Goal: Information Seeking & Learning: Learn about a topic

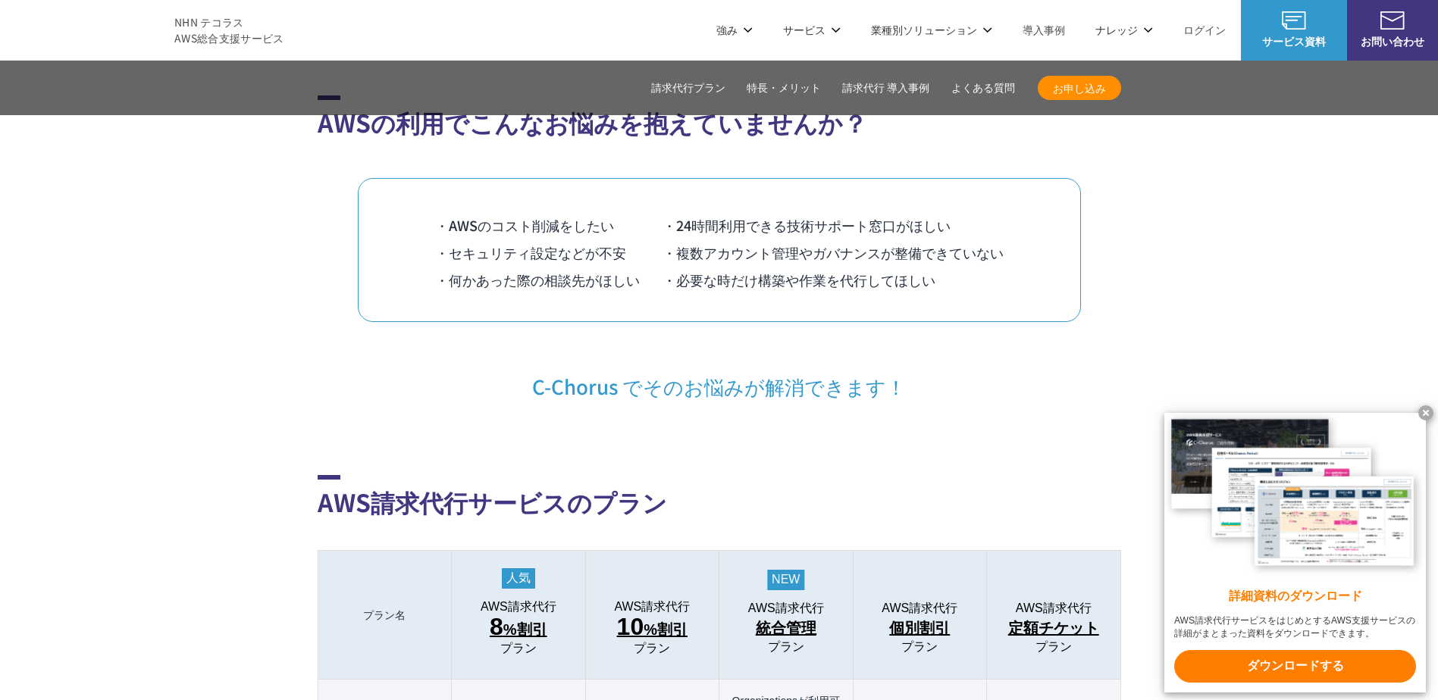
scroll to position [1137, 0]
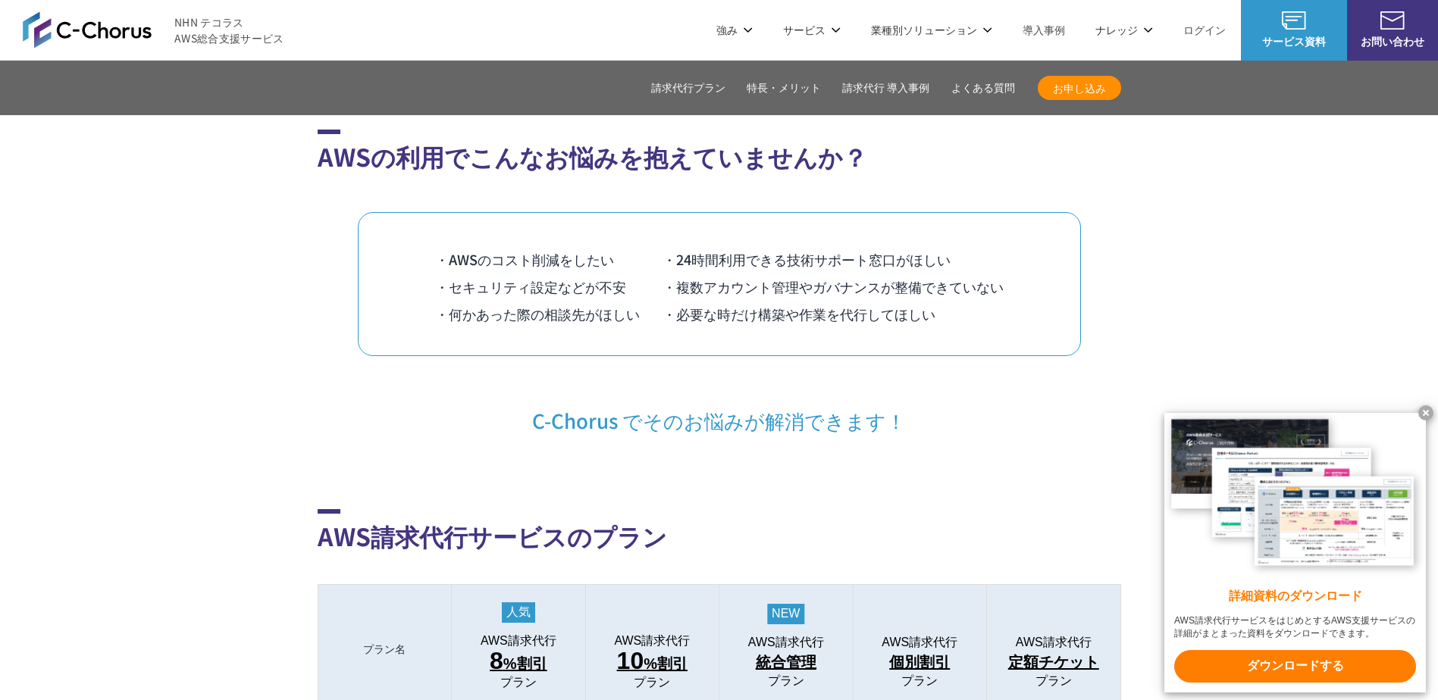
click at [1426, 410] on x-t at bounding box center [1425, 412] width 15 height 15
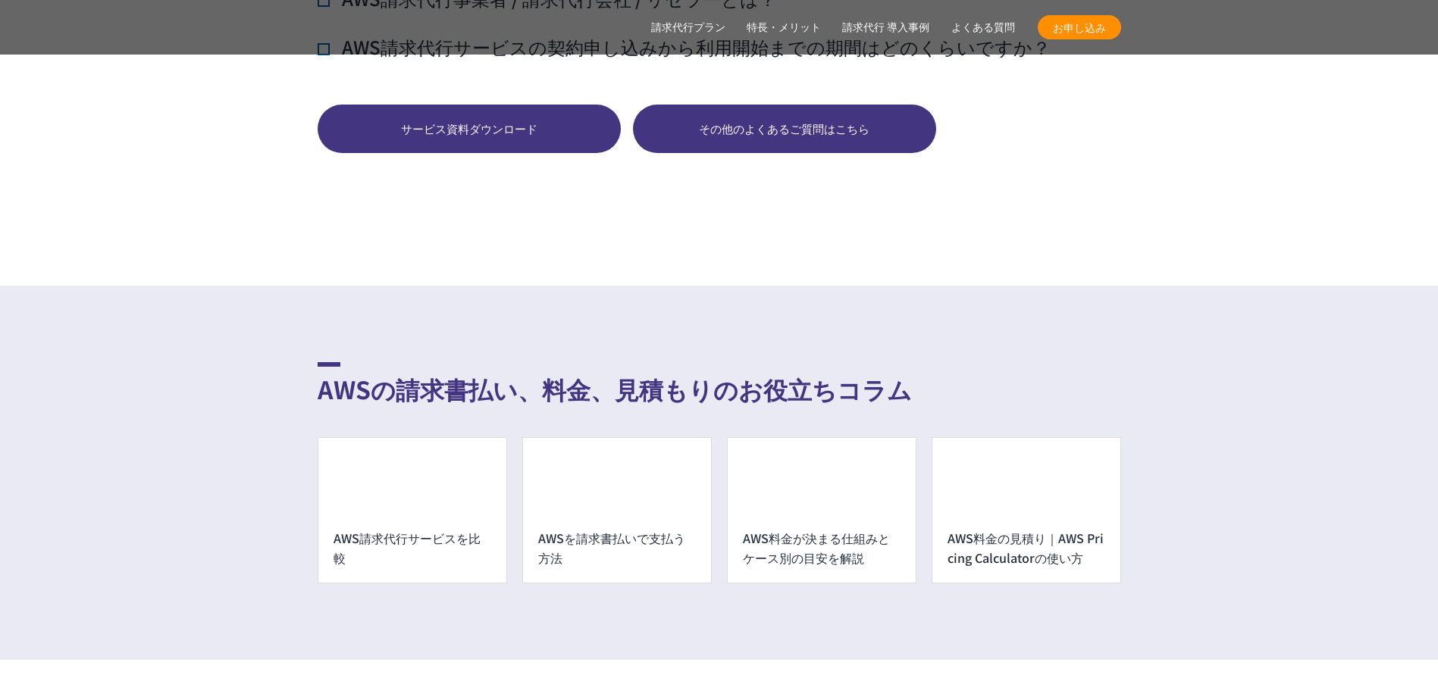
scroll to position [10609, 0]
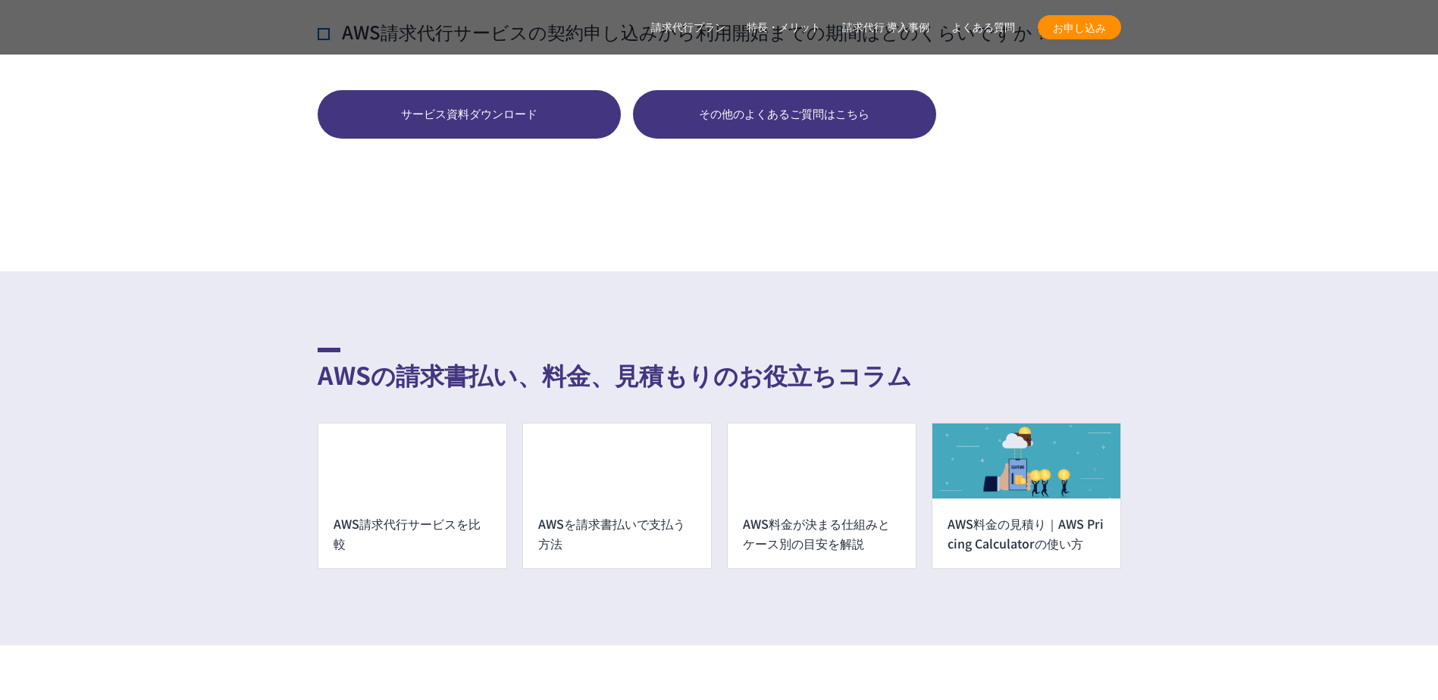
scroll to position [12958, 0]
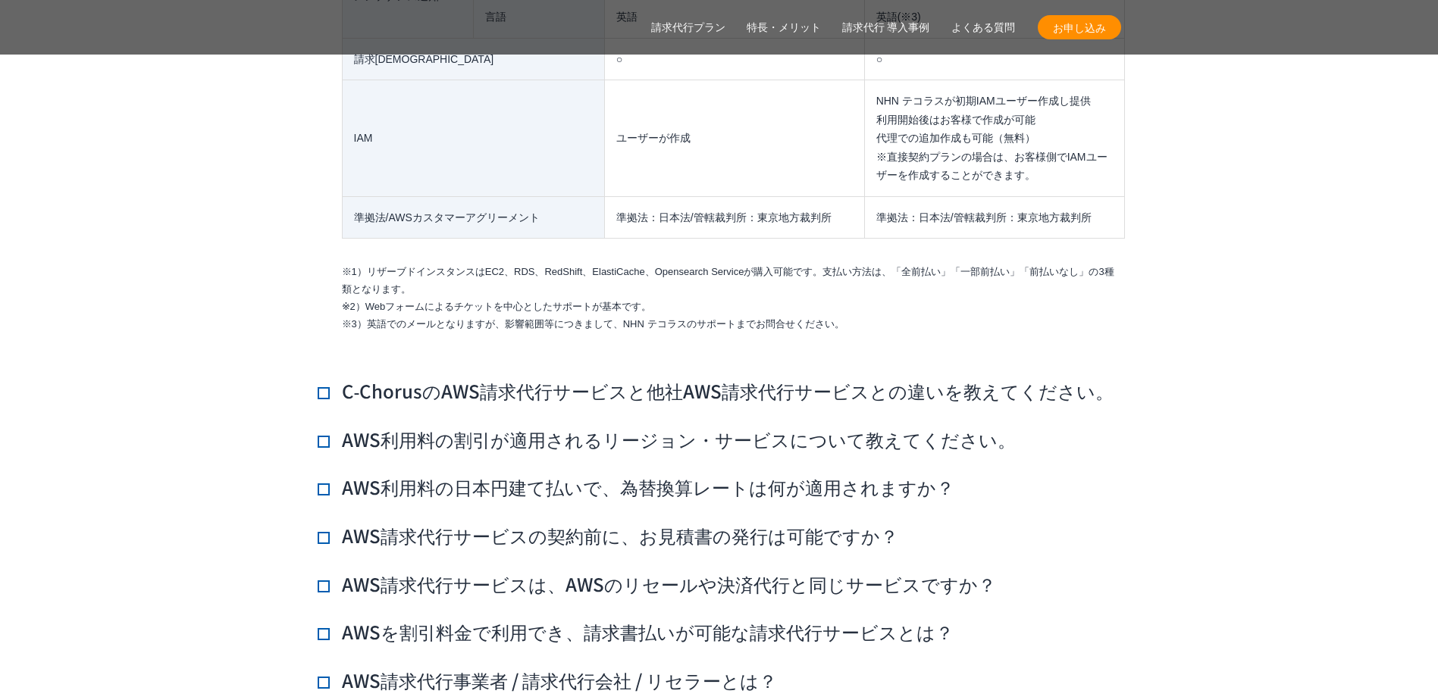
click at [330, 378] on h3 "C‑ChorusのAWS請求代行サービスと他社AWS請求代行サービスとの違いを教えてください。" at bounding box center [716, 391] width 796 height 26
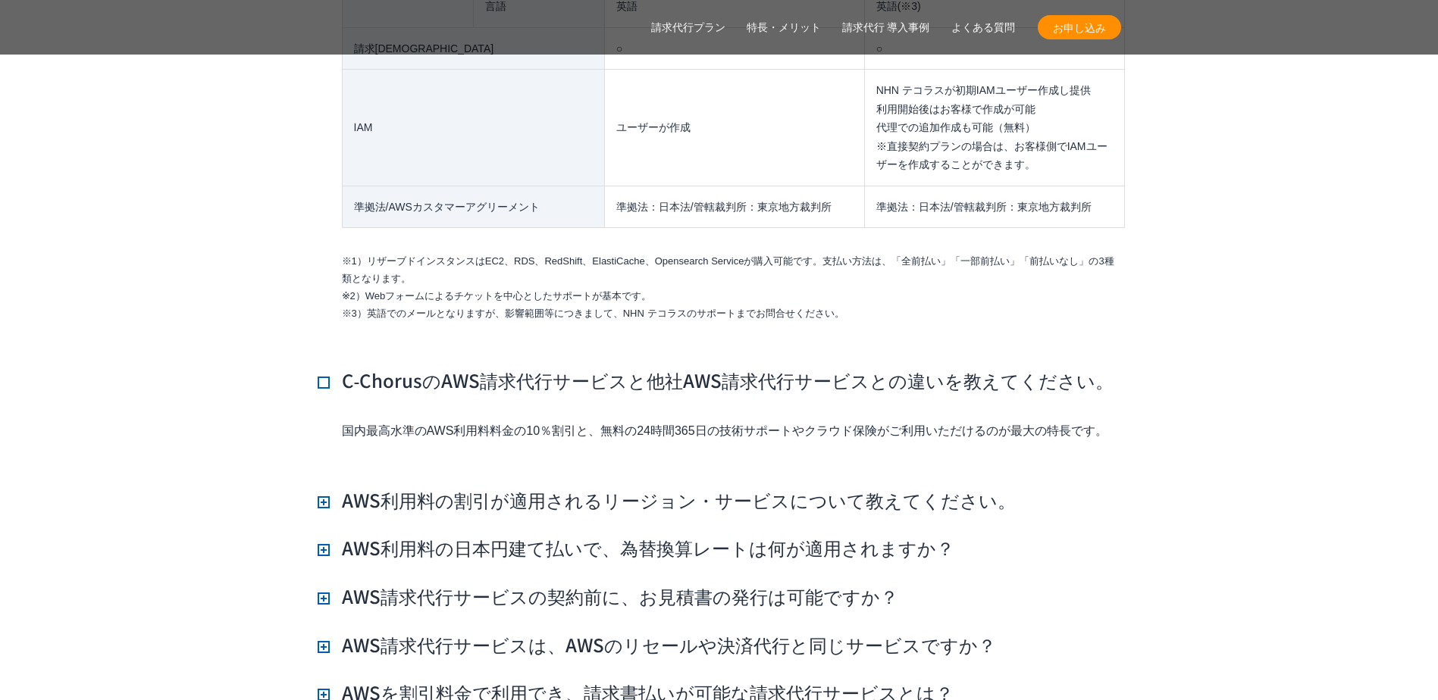
scroll to position [13034, 0]
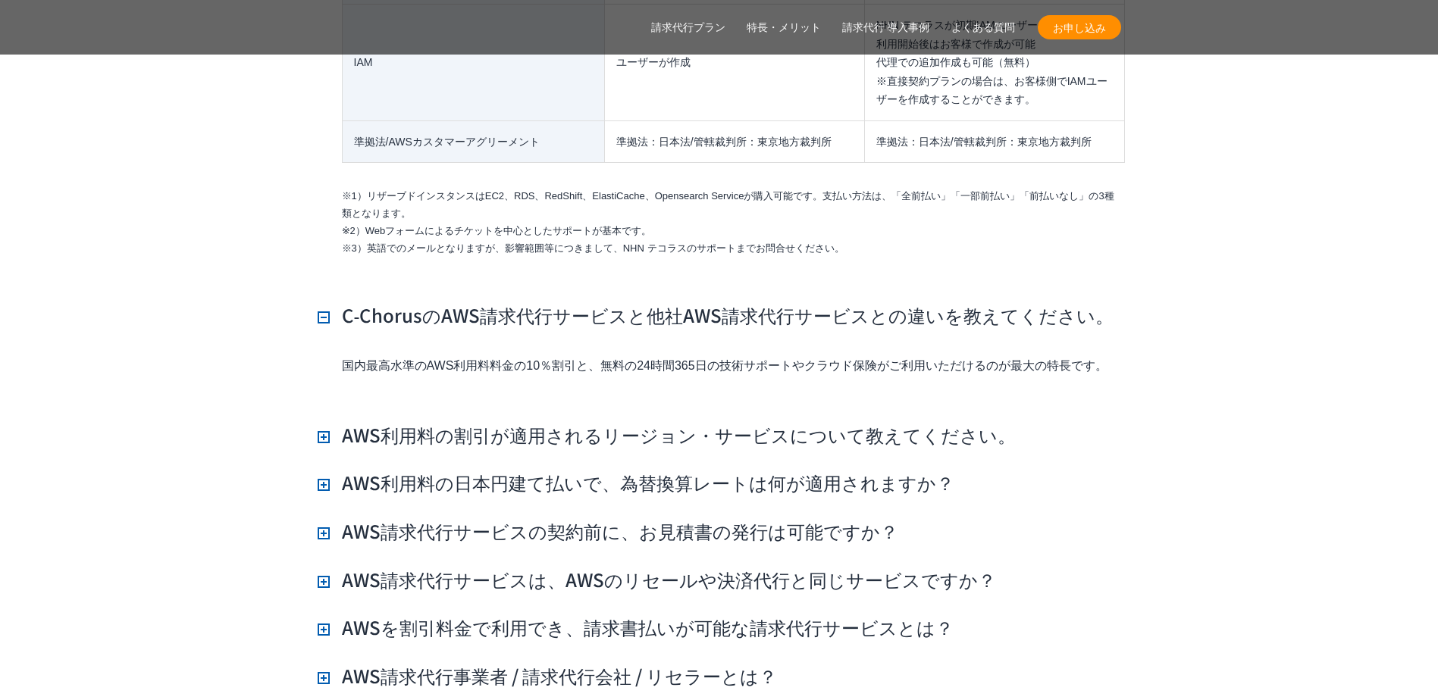
click at [323, 422] on h3 "AWS利用料の割引が適用されるリージョン・サービスについて教えてください。" at bounding box center [667, 435] width 698 height 26
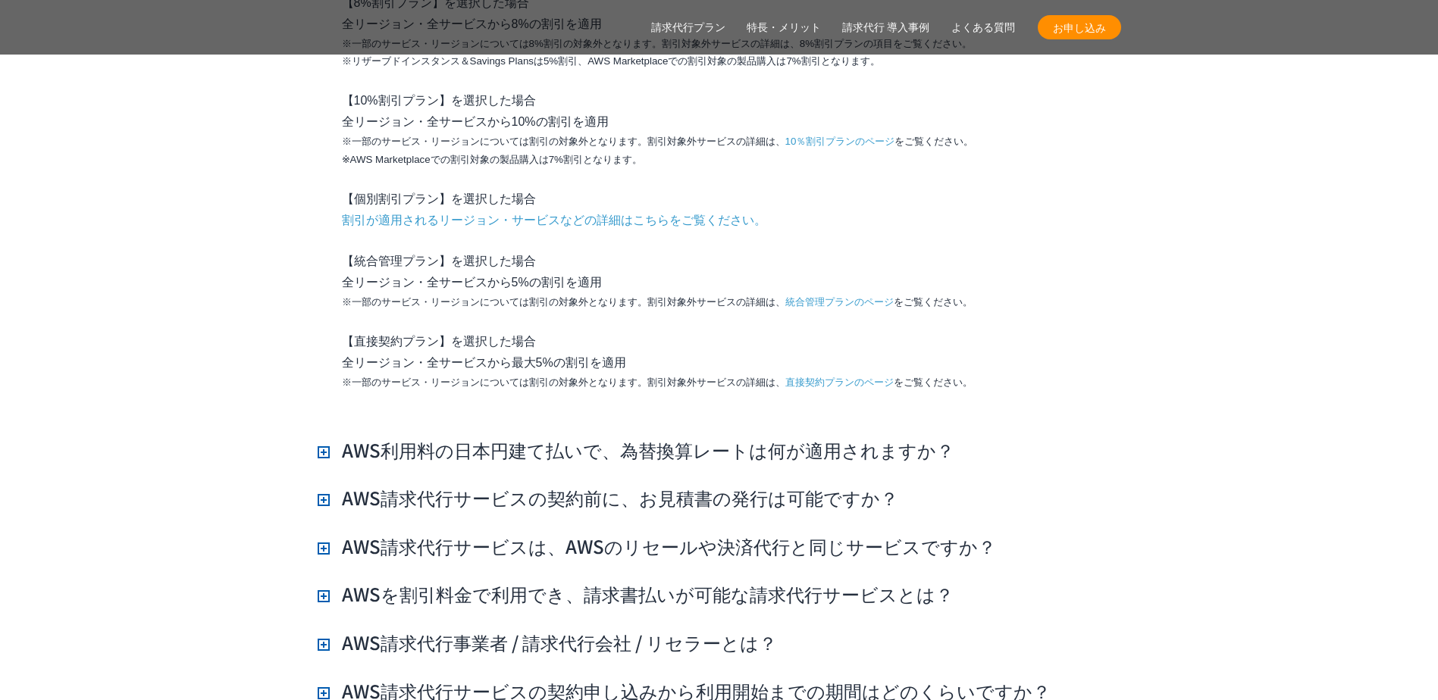
scroll to position [13564, 0]
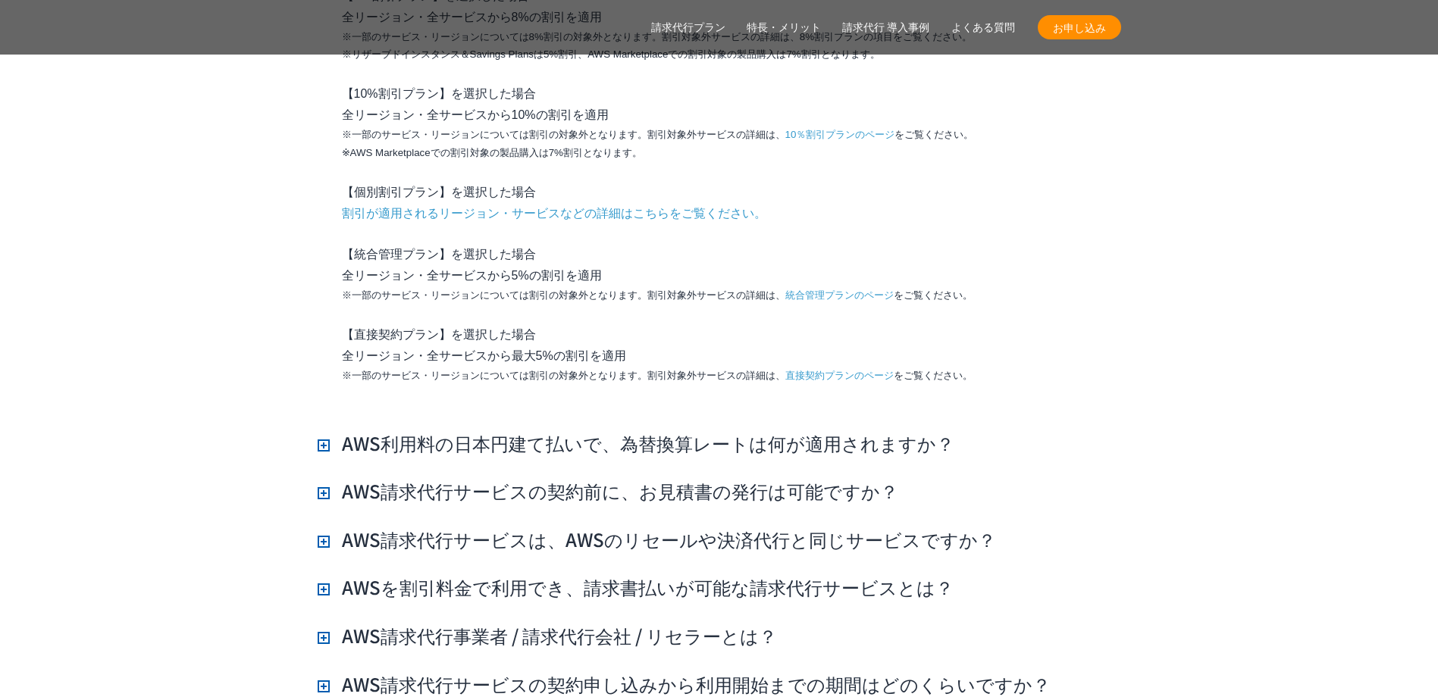
click at [319, 478] on h3 "AWS請求代行サービスの契約前に、お見積書の発行は可能ですか？" at bounding box center [608, 491] width 580 height 26
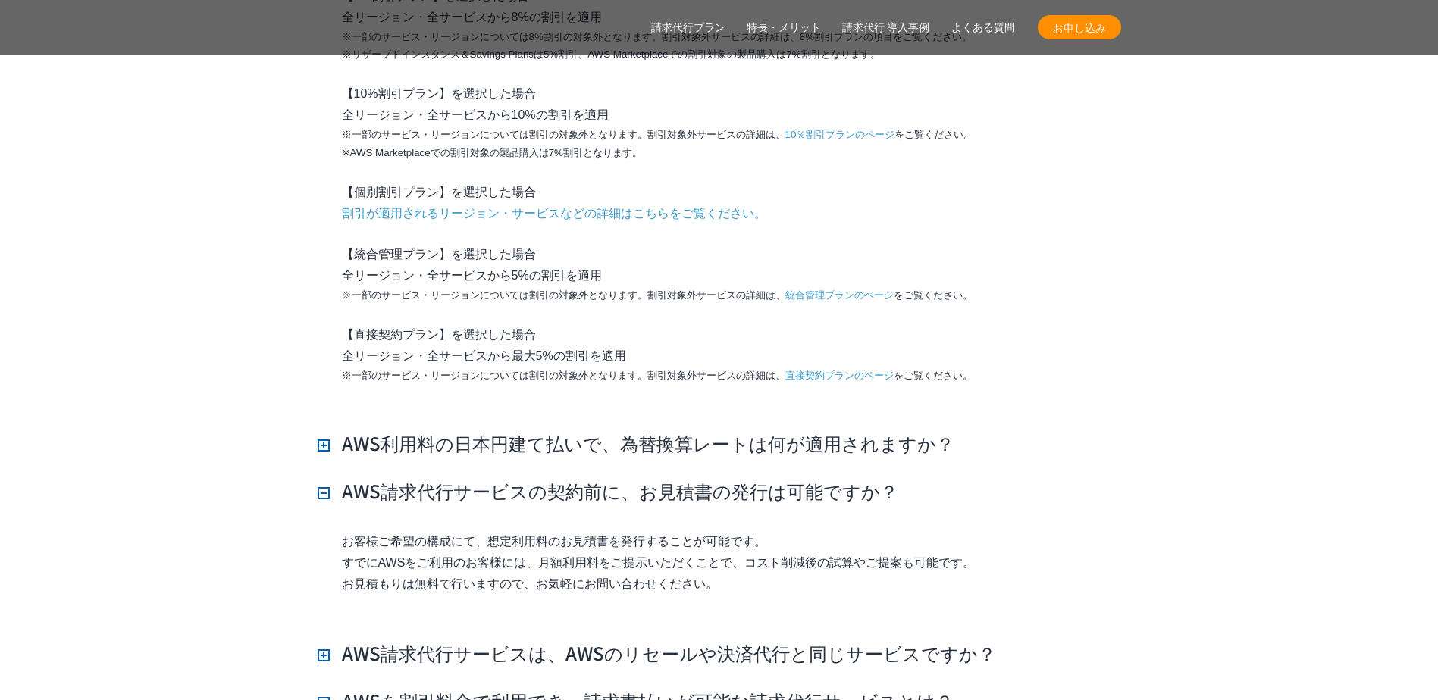
click at [319, 478] on h3 "AWS請求代行サービスの契約前に、お見積書の発行は可能ですか？" at bounding box center [608, 491] width 580 height 26
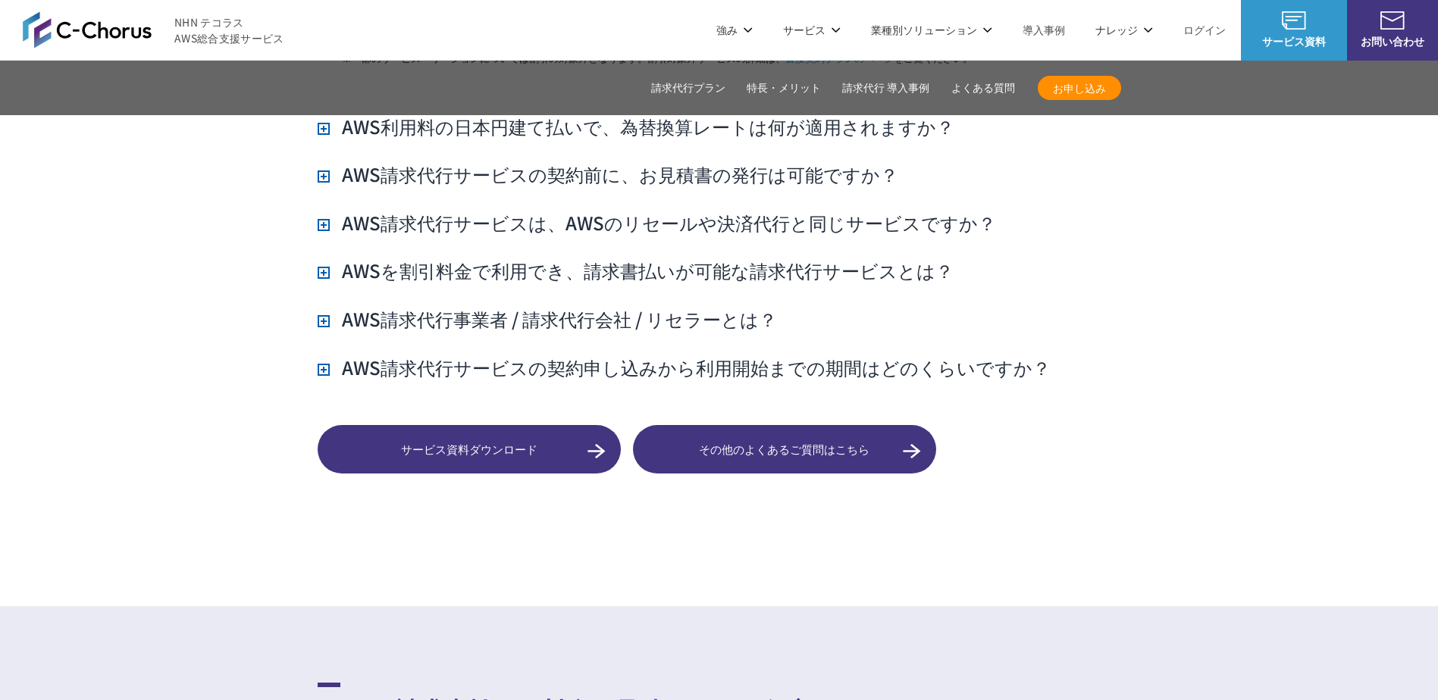
scroll to position [13867, 0]
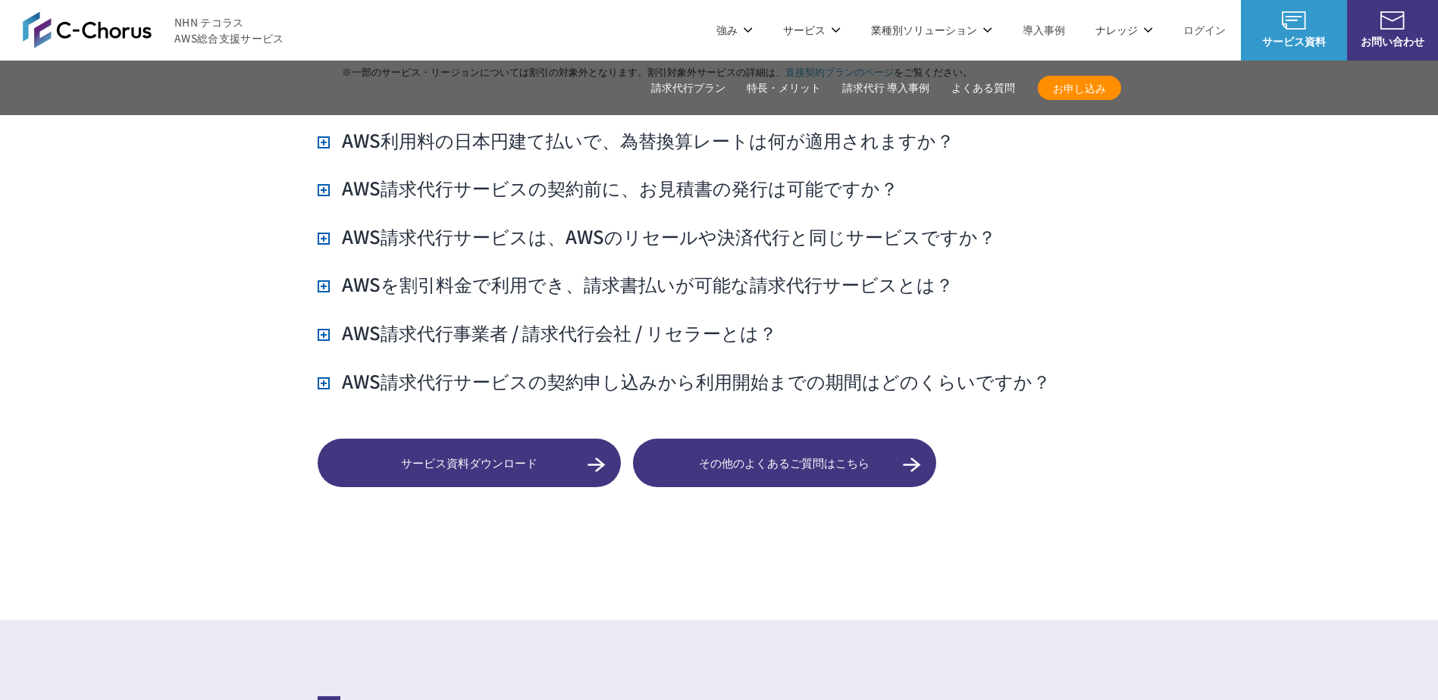
click at [324, 368] on h3 "AWS請求代行サービスの契約申し込みから利用開始までの期間はどのくらいですか？" at bounding box center [684, 381] width 733 height 26
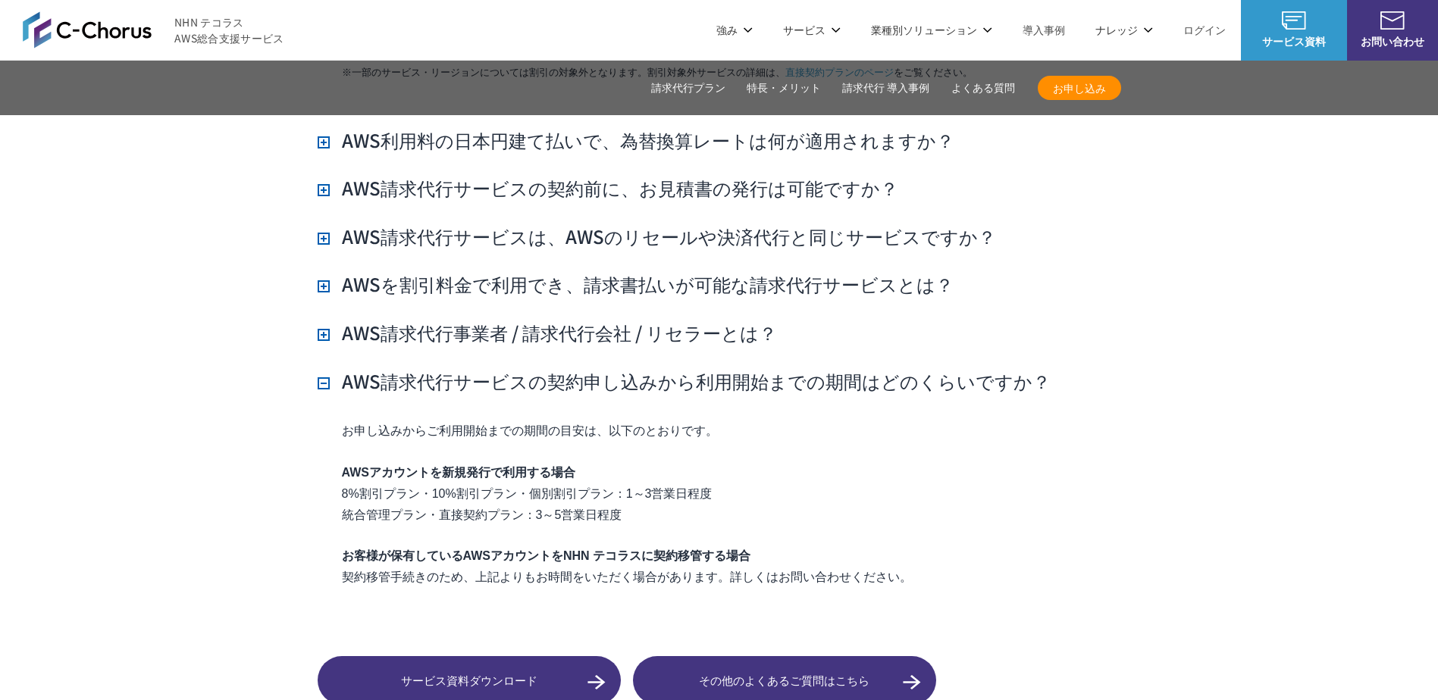
click at [323, 320] on h3 "AWS請求代行事業者 / 請求代行会社 / リセラーとは？" at bounding box center [547, 333] width 459 height 26
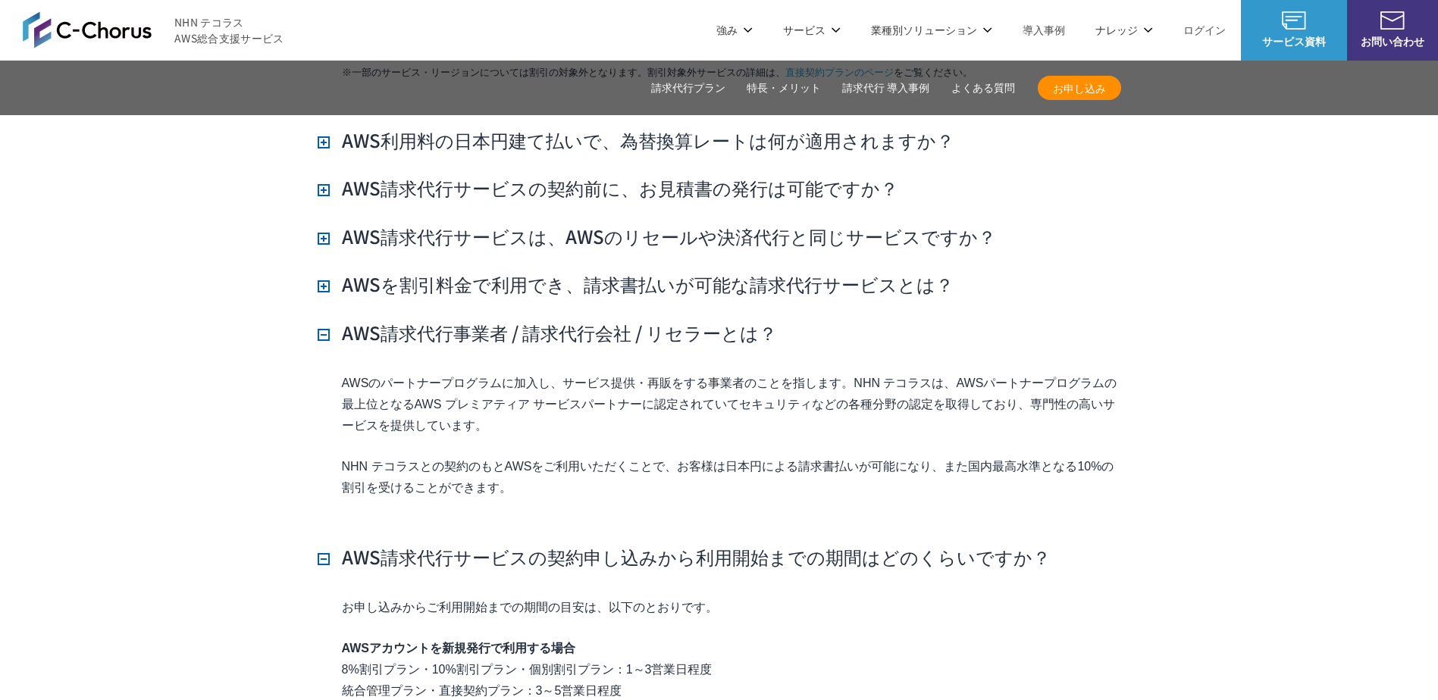
scroll to position [13792, 0]
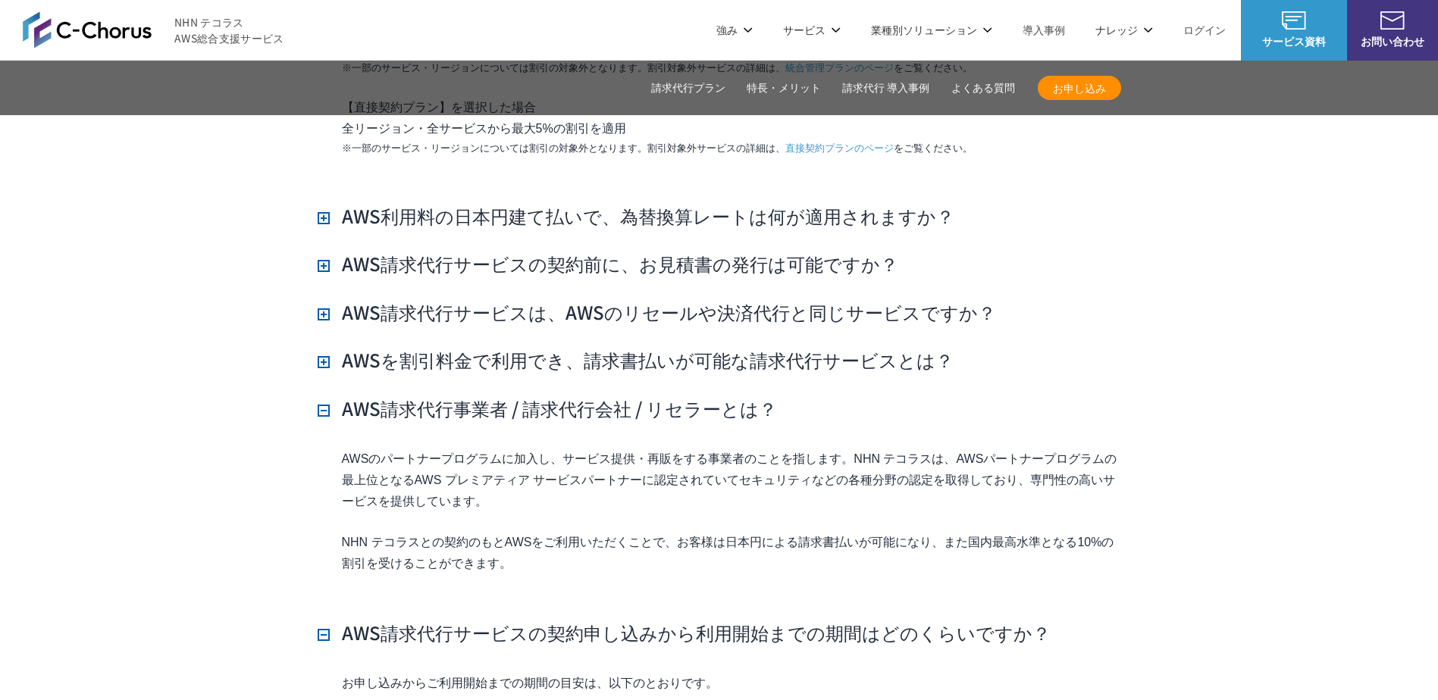
click at [327, 347] on h3 "AWSを割引料金で利用でき、請求書払いが可能な請求代行サービスとは？" at bounding box center [636, 360] width 636 height 26
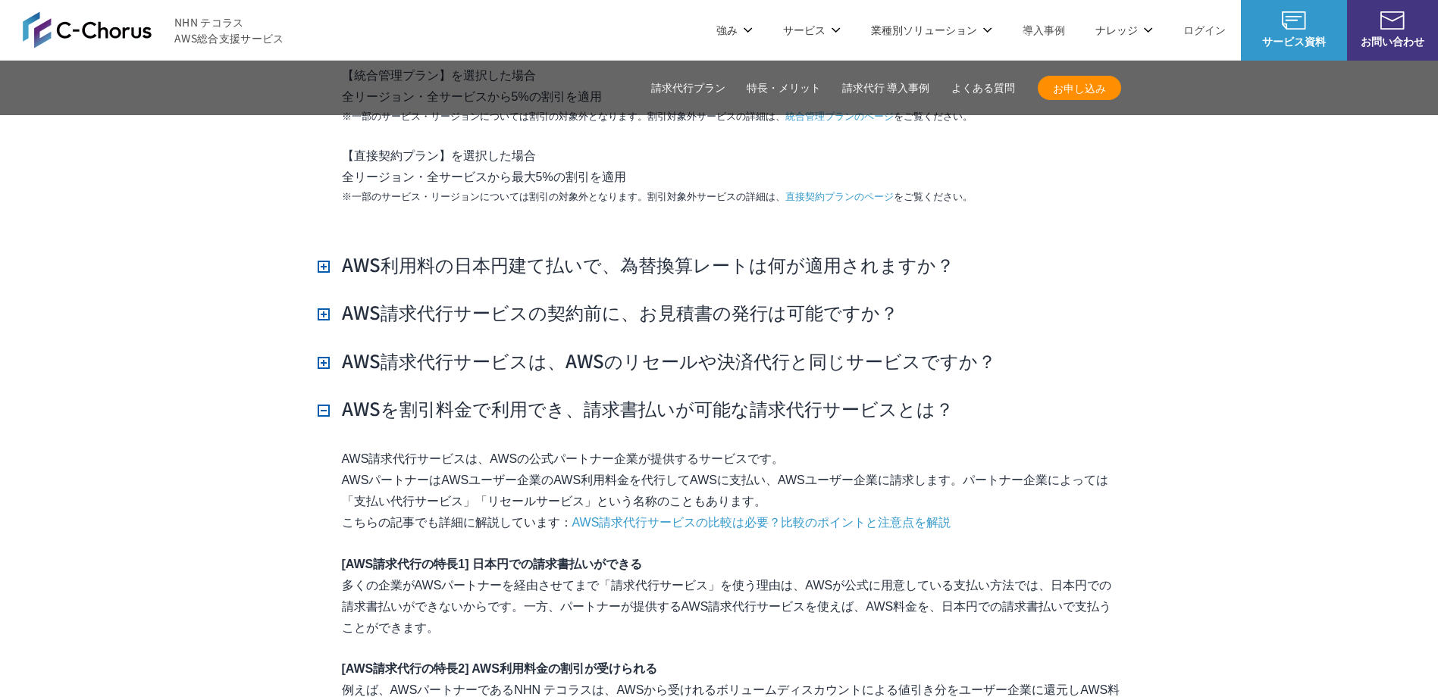
scroll to position [13716, 0]
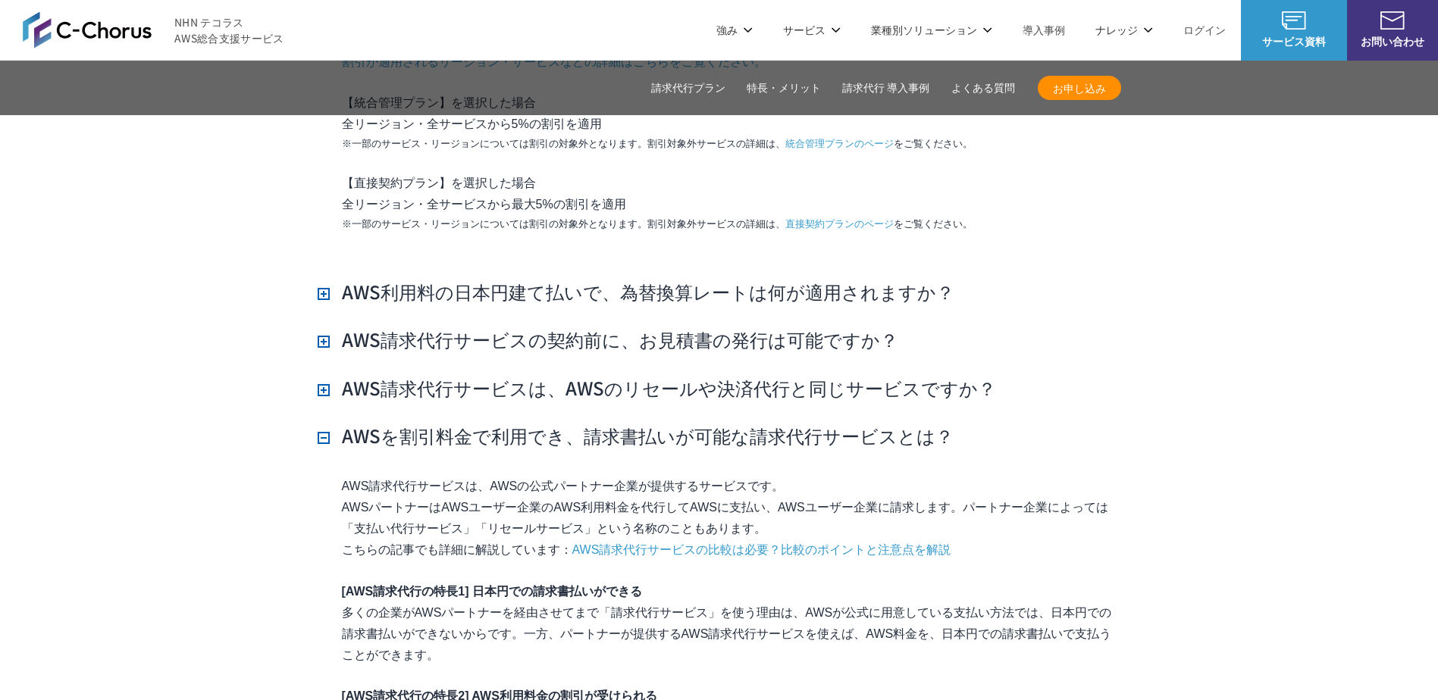
click at [321, 375] on h3 "AWS請求代行サービスは、AWSのリセールや決済代行と同じサービスですか？" at bounding box center [657, 388] width 678 height 26
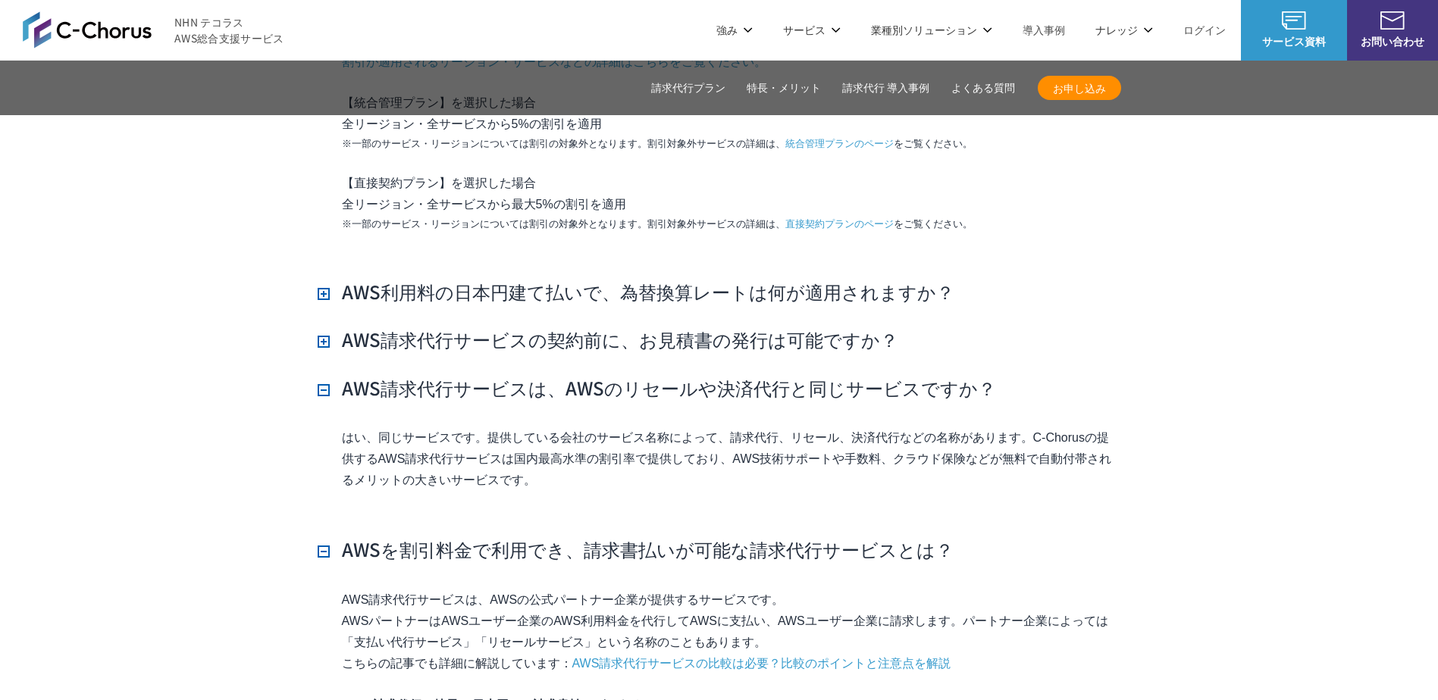
click at [321, 327] on h3 "AWS請求代行サービスの契約前に、お見積書の発行は可能ですか？" at bounding box center [608, 340] width 580 height 26
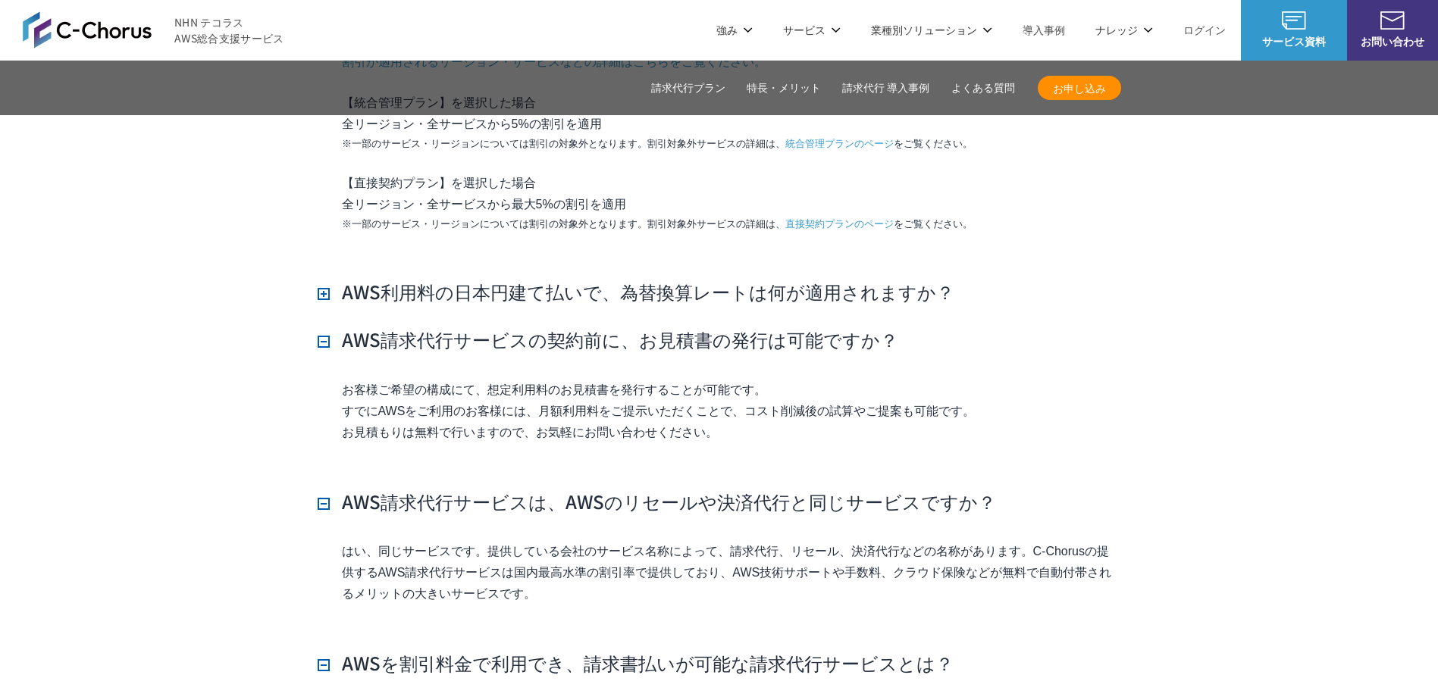
click at [327, 279] on h3 "AWS利用料の日本円建て払いで、為替換算レートは何が適用されますか？" at bounding box center [636, 292] width 637 height 26
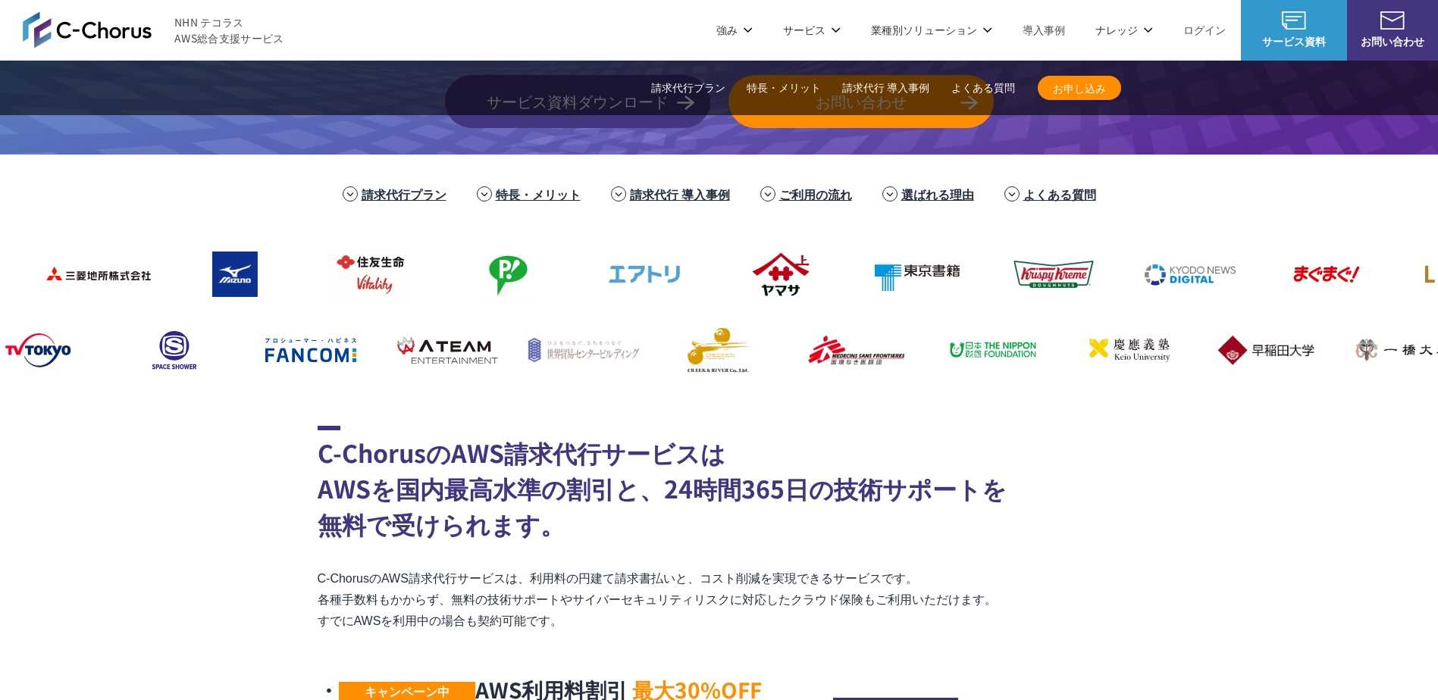
scroll to position [303, 0]
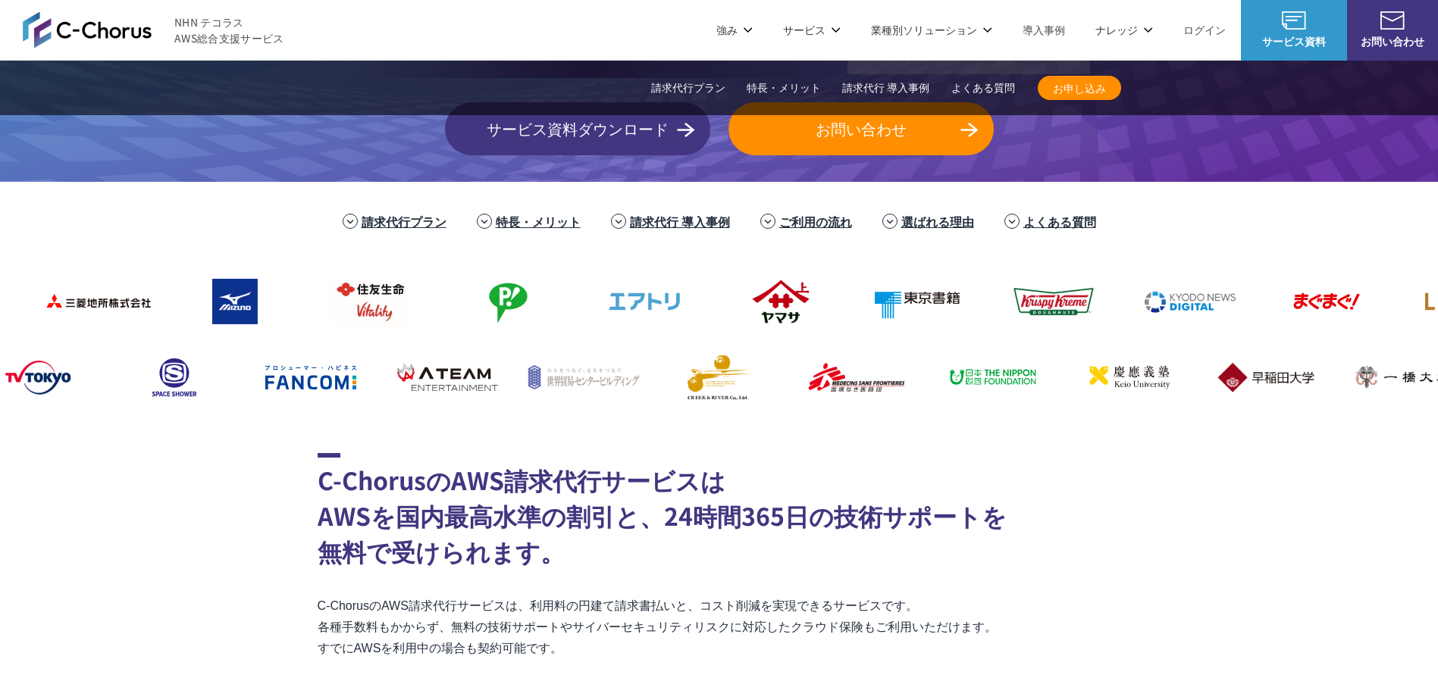
click at [927, 226] on link "選ばれる理由" at bounding box center [937, 221] width 73 height 18
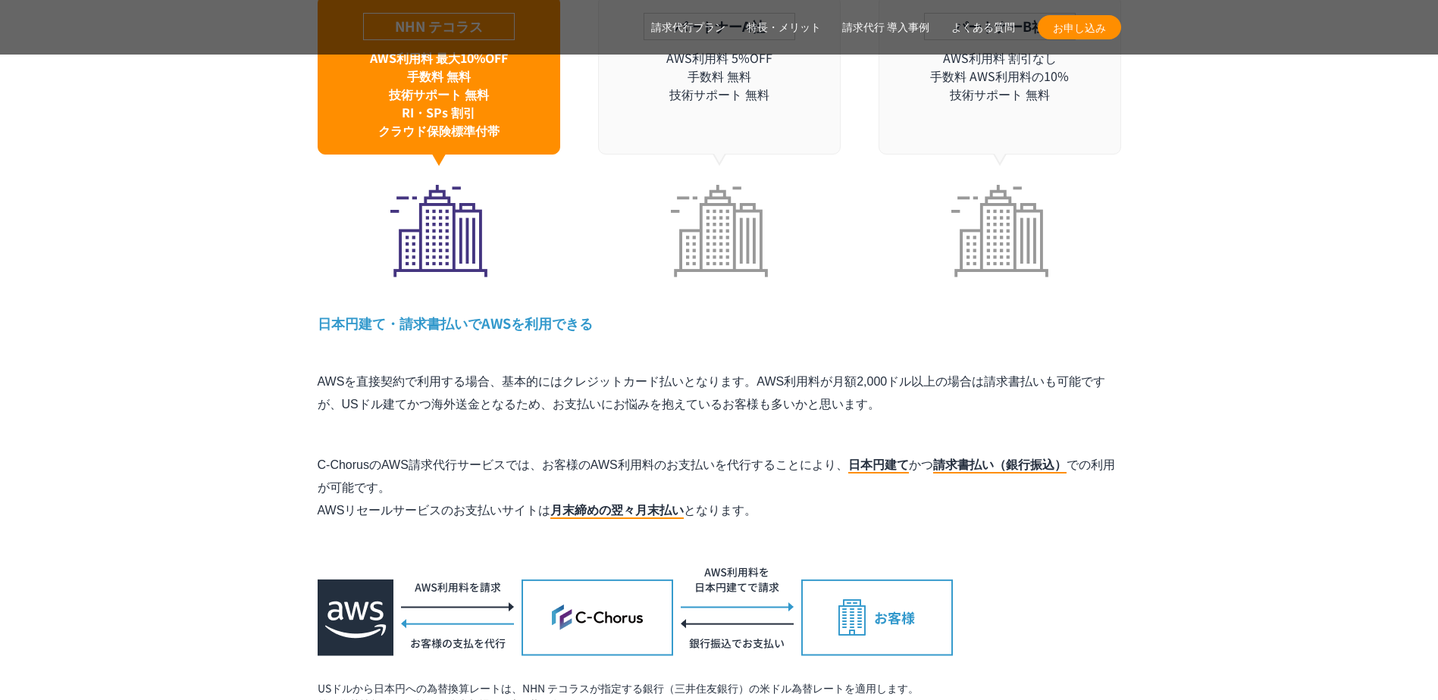
scroll to position [4926, 0]
